Goal: Task Accomplishment & Management: Manage account settings

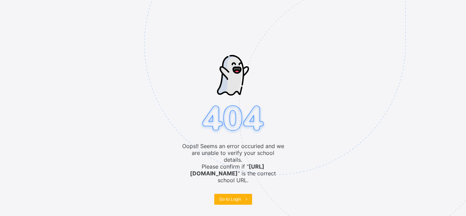
click at [245, 197] on icon at bounding box center [246, 199] width 5 height 4
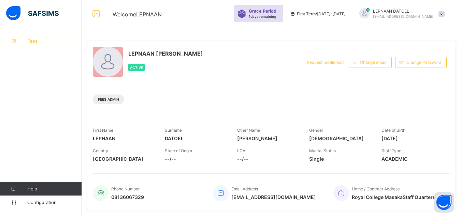
click at [53, 43] on span "Fees" at bounding box center [54, 40] width 55 height 5
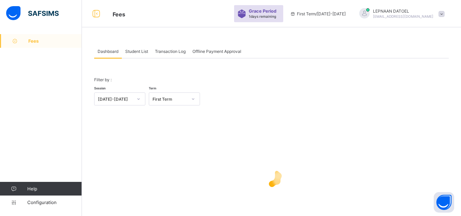
click at [142, 53] on span "Student List" at bounding box center [136, 51] width 23 height 5
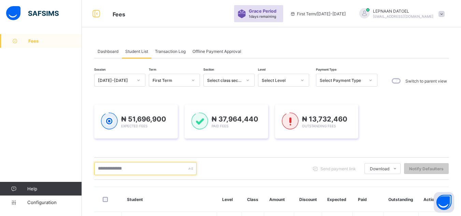
click at [114, 167] on input "text" at bounding box center [145, 168] width 102 height 13
type input "*"
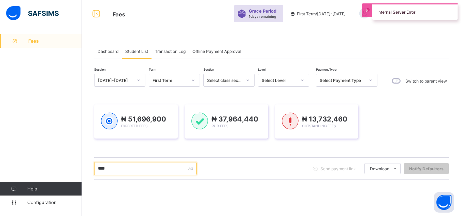
scroll to position [108, 0]
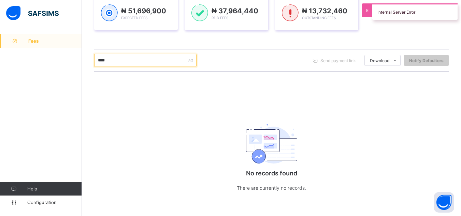
click at [122, 59] on input "****" at bounding box center [145, 60] width 102 height 13
type input "*"
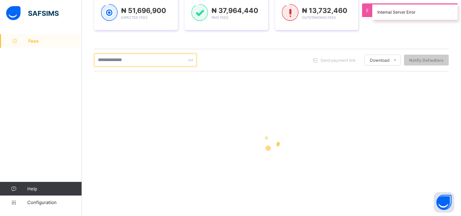
scroll to position [109, 0]
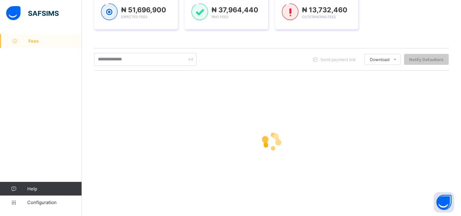
click at [155, 37] on div "₦ 51,696,900 Expected Fees ₦ 37,964,440 Paid Fees ₦ 13,732,460 Outstanding Fees" at bounding box center [271, 12] width 354 height 55
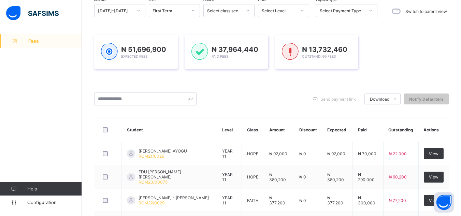
scroll to position [68, 0]
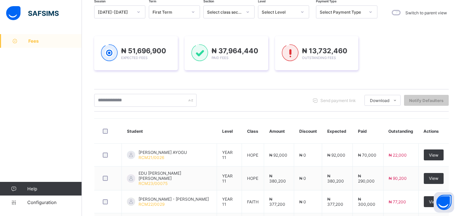
click at [294, 27] on div "₦ 51,696,900 Expected Fees ₦ 37,964,440 Paid Fees ₦ 13,732,460 Outstanding Fees" at bounding box center [271, 53] width 354 height 55
click at [300, 27] on div "Session [DATE]-[DATE] Term First Term Section Select class section Level Select…" at bounding box center [271, 205] width 354 height 400
click at [304, 27] on div "₦ 51,696,900 Expected Fees ₦ 37,964,440 Paid Fees ₦ 13,732,460 Outstanding Fees" at bounding box center [271, 53] width 354 height 55
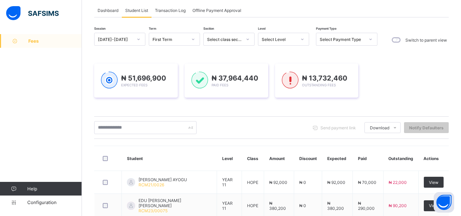
click at [301, 39] on icon at bounding box center [302, 39] width 4 height 7
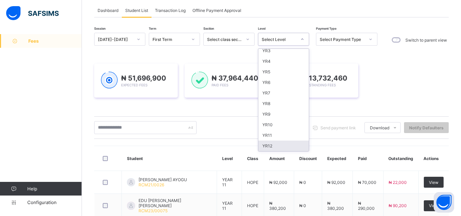
click at [296, 145] on div "YR12" at bounding box center [283, 146] width 50 height 11
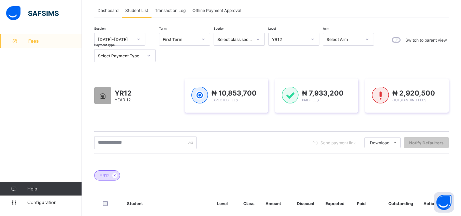
click at [367, 179] on div "YR12" at bounding box center [271, 172] width 354 height 24
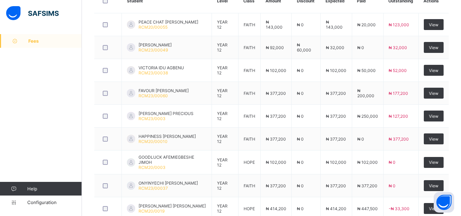
scroll to position [310, 0]
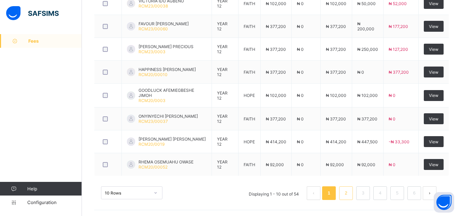
click at [349, 194] on link "2" at bounding box center [345, 193] width 6 height 9
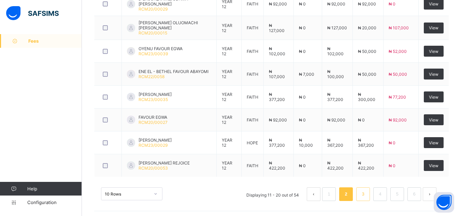
click at [367, 197] on li "3" at bounding box center [363, 194] width 14 height 14
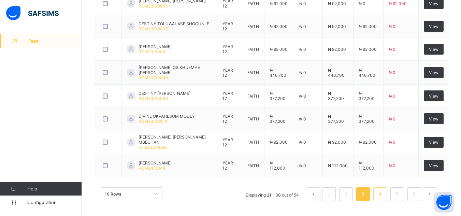
click at [383, 195] on link "4" at bounding box center [380, 194] width 6 height 9
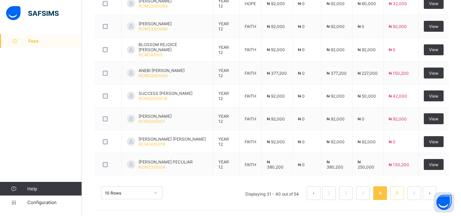
click at [399, 196] on link "5" at bounding box center [397, 193] width 6 height 9
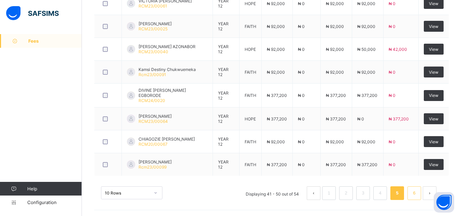
click at [417, 193] on link "6" at bounding box center [414, 193] width 6 height 9
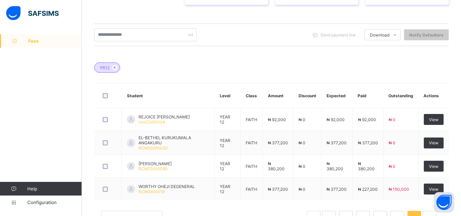
scroll to position [174, 0]
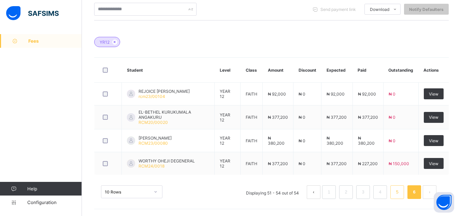
click at [398, 194] on li "5" at bounding box center [397, 192] width 14 height 14
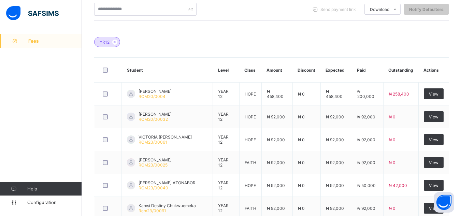
click at [457, 155] on div "Dashboard Student List Transaction Log Offline Payment Approval Student List Mo…" at bounding box center [271, 106] width 379 height 493
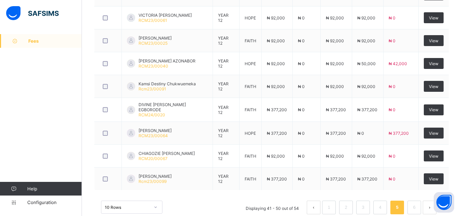
scroll to position [297, 0]
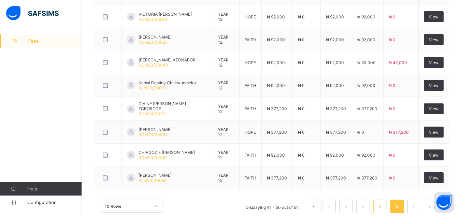
click at [383, 209] on link "4" at bounding box center [380, 206] width 6 height 9
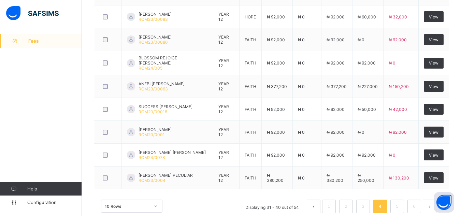
click at [366, 203] on link "3" at bounding box center [363, 206] width 6 height 9
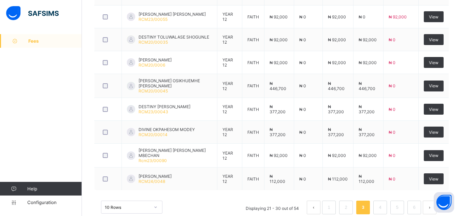
click at [349, 209] on link "2" at bounding box center [345, 207] width 6 height 9
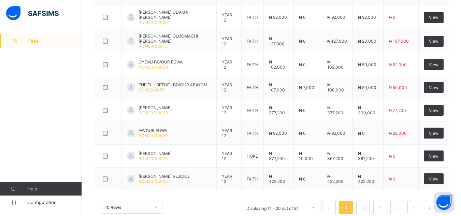
click at [327, 189] on div "10 Rows Displaying 11 - 20 out of 54 1 2 3 4 5 6" at bounding box center [271, 204] width 354 height 34
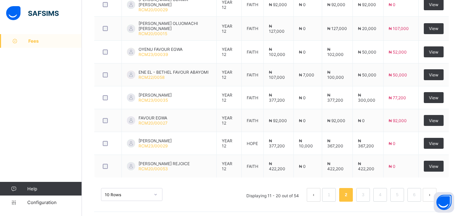
scroll to position [310, 0]
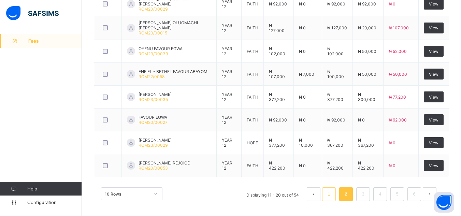
click at [331, 192] on link "1" at bounding box center [328, 194] width 6 height 9
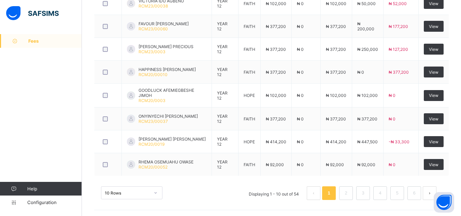
click at [239, 173] on div "10 Rows Displaying 1 - 10 out of 54 1 2 3 4 5 6" at bounding box center [271, 190] width 354 height 34
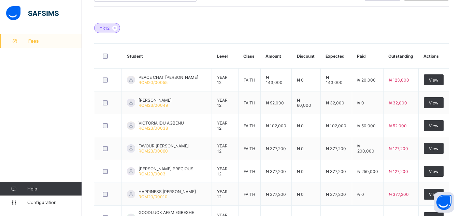
scroll to position [188, 0]
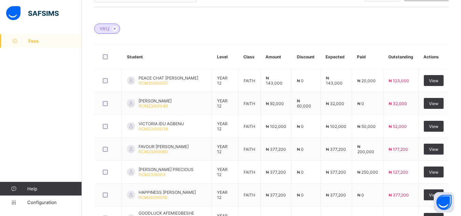
click at [150, 25] on div "YR12" at bounding box center [271, 25] width 354 height 24
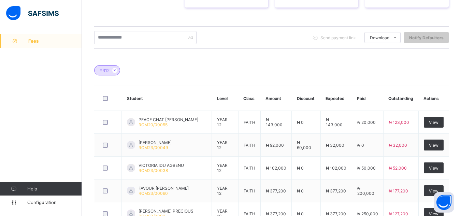
scroll to position [133, 0]
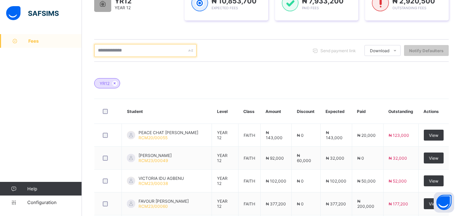
click at [114, 51] on input "text" at bounding box center [145, 50] width 102 height 13
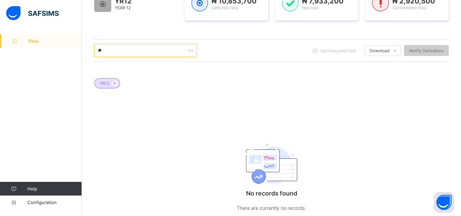
type input "*"
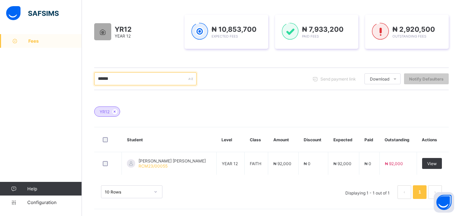
scroll to position [105, 0]
type input "*"
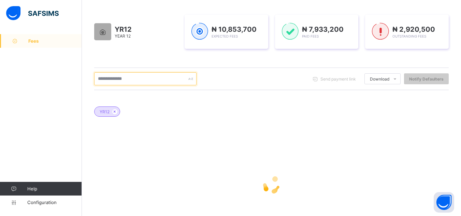
scroll to position [133, 0]
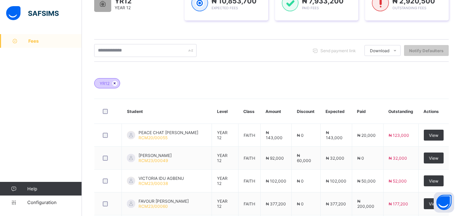
click at [115, 84] on icon at bounding box center [115, 83] width 6 height 4
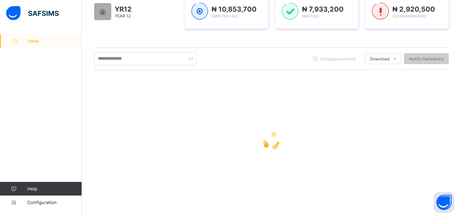
scroll to position [110, 0]
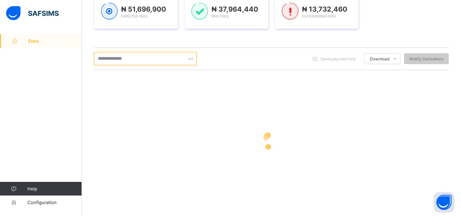
click at [134, 60] on input "text" at bounding box center [145, 58] width 102 height 13
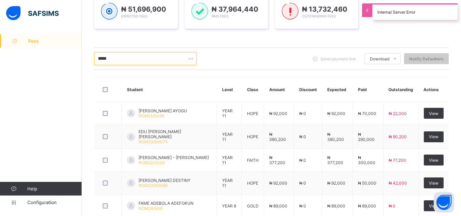
click at [124, 58] on input "*****" at bounding box center [145, 58] width 102 height 13
type input "*"
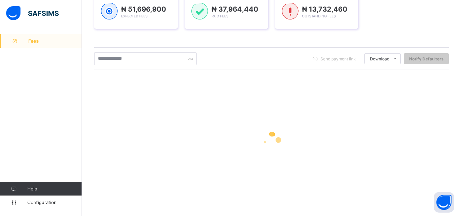
click at [232, 48] on div "Send payment link Download Students Payment Students Payment Status Student Ite…" at bounding box center [271, 58] width 354 height 23
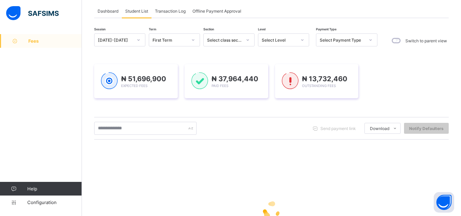
scroll to position [28, 0]
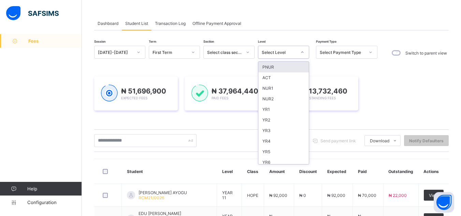
click at [286, 53] on div "Select Level" at bounding box center [279, 52] width 35 height 5
click at [296, 157] on div "YR8" at bounding box center [283, 156] width 50 height 11
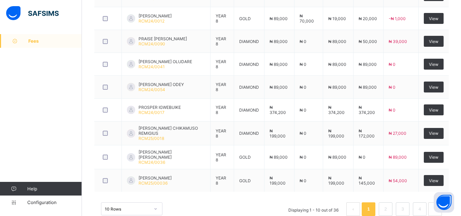
scroll to position [296, 0]
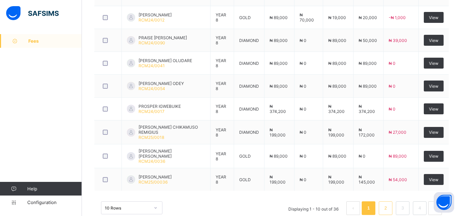
click at [388, 206] on link "2" at bounding box center [385, 208] width 6 height 9
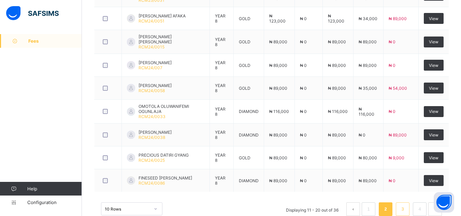
click at [407, 214] on li "3" at bounding box center [403, 209] width 14 height 14
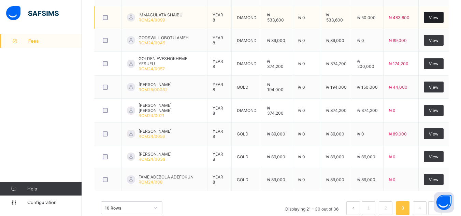
click at [438, 16] on span "View" at bounding box center [434, 17] width 10 height 5
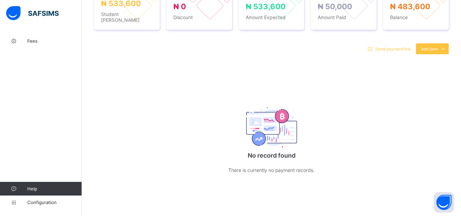
scroll to position [296, 0]
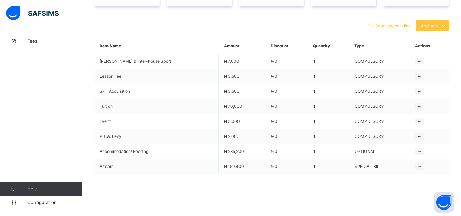
click at [297, 26] on div "Send payment link Add item Optional items Special bill" at bounding box center [271, 25] width 354 height 11
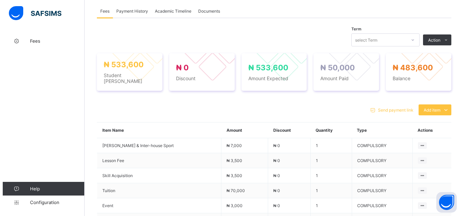
scroll to position [201, 0]
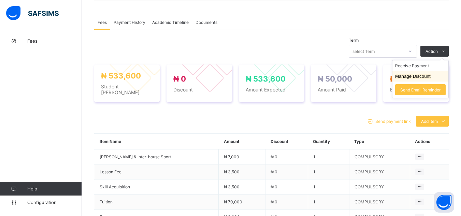
click at [430, 75] on button "Manage Discount" at bounding box center [412, 76] width 35 height 5
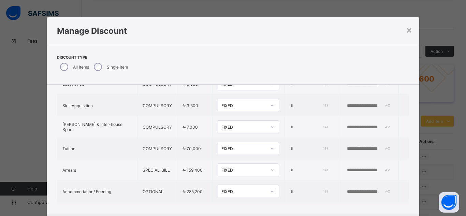
scroll to position [96, 0]
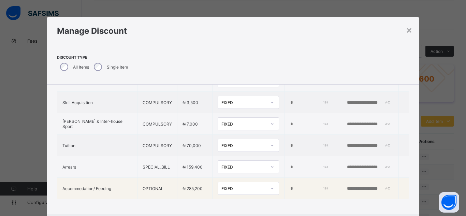
click at [290, 188] on input "*" at bounding box center [308, 188] width 37 height 5
type input "******"
click at [382, 206] on div "Item Name Item Type Item Amount Discount Type Discount Amount Comment P.T.A. Le…" at bounding box center [233, 102] width 373 height 227
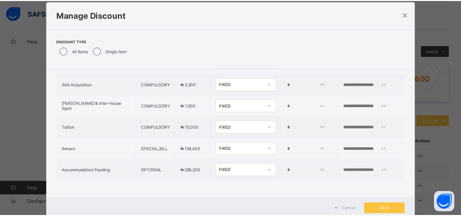
scroll to position [27, 0]
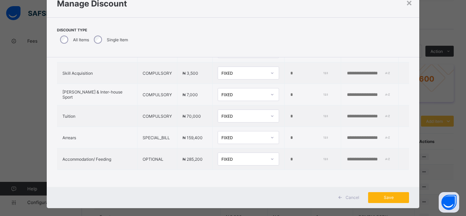
click at [390, 199] on span "Save" at bounding box center [388, 197] width 31 height 5
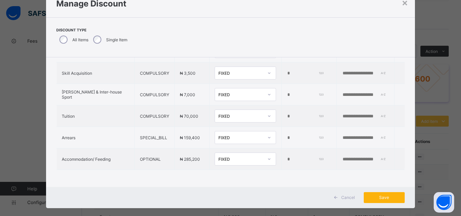
click at [381, 198] on div "Save" at bounding box center [384, 197] width 41 height 11
click at [381, 198] on span "Save" at bounding box center [384, 197] width 31 height 5
click at [395, 197] on div "Save" at bounding box center [384, 197] width 41 height 11
click at [423, 158] on div "× Manage Discount Discount Type All Items Single Item Item Name Item Type Item …" at bounding box center [230, 108] width 461 height 216
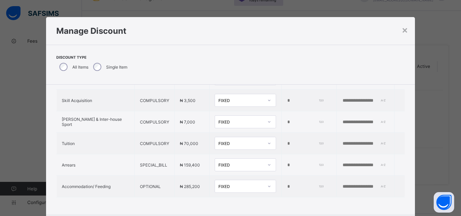
scroll to position [0, 0]
click at [427, 171] on div "× Manage Discount Discount Type All Items Single Item Item Name Item Type Item …" at bounding box center [230, 108] width 461 height 216
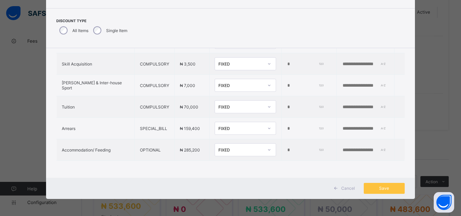
scroll to position [82, 0]
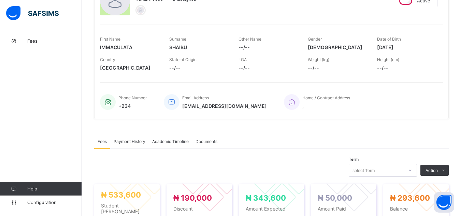
click at [385, 188] on div "₦ 533,600 Student Bill ₦ 190,000 Discount ₦ 343,600 Amount Expected ₦ 50,000 Am…" at bounding box center [271, 203] width 354 height 38
